Goal: Check status: Check status

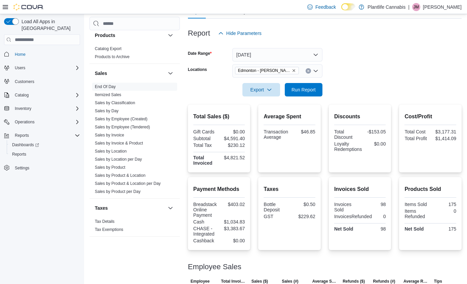
scroll to position [61, 0]
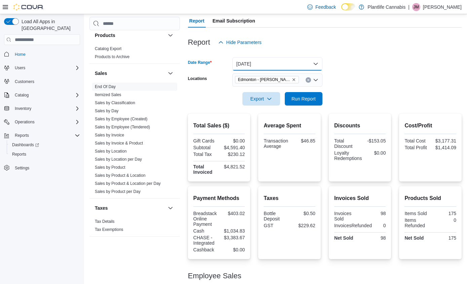
click at [289, 62] on button "[DATE]" at bounding box center [277, 63] width 90 height 13
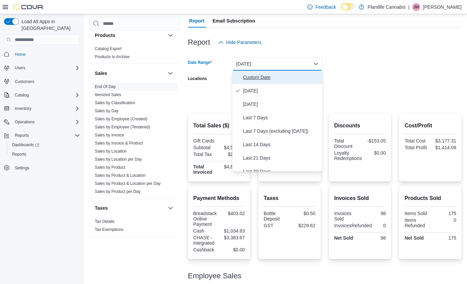
click at [268, 76] on span "Custom Date" at bounding box center [281, 77] width 77 height 8
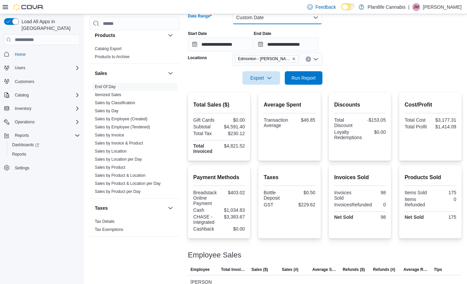
scroll to position [102, 0]
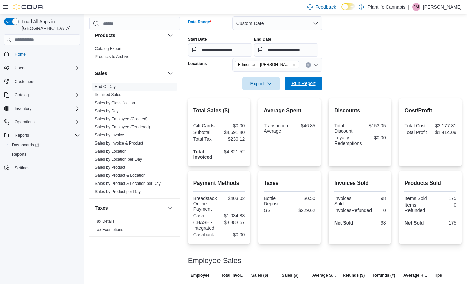
click at [317, 85] on span "Run Report" at bounding box center [304, 83] width 30 height 13
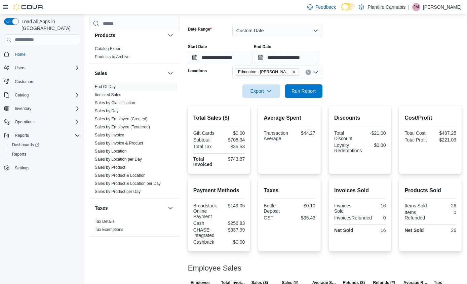
scroll to position [69, 0]
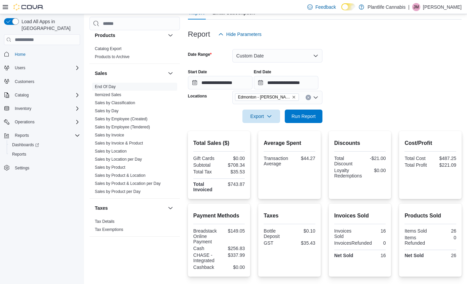
click at [267, 41] on div "Report Hide Parameters" at bounding box center [325, 34] width 274 height 13
click at [266, 48] on div at bounding box center [325, 45] width 274 height 8
click at [271, 64] on div "**********" at bounding box center [325, 77] width 274 height 26
click at [271, 53] on button "Custom Date" at bounding box center [277, 55] width 90 height 13
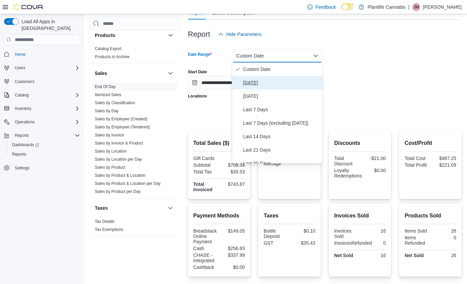
click at [261, 76] on button "[DATE]" at bounding box center [277, 82] width 90 height 13
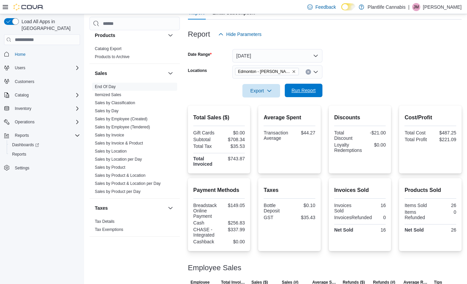
click at [295, 88] on span "Run Report" at bounding box center [304, 90] width 24 height 7
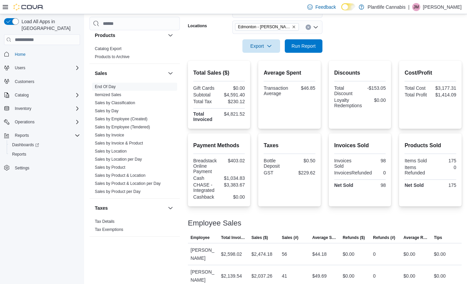
scroll to position [128, 0]
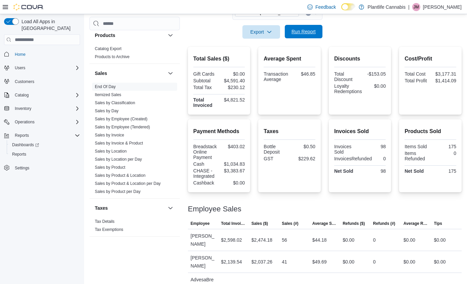
click at [303, 35] on span "Run Report" at bounding box center [304, 31] width 24 height 7
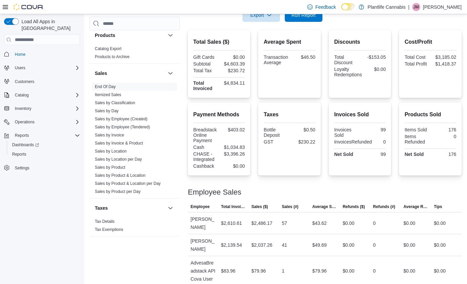
scroll to position [160, 0]
